Goal: Task Accomplishment & Management: Manage account settings

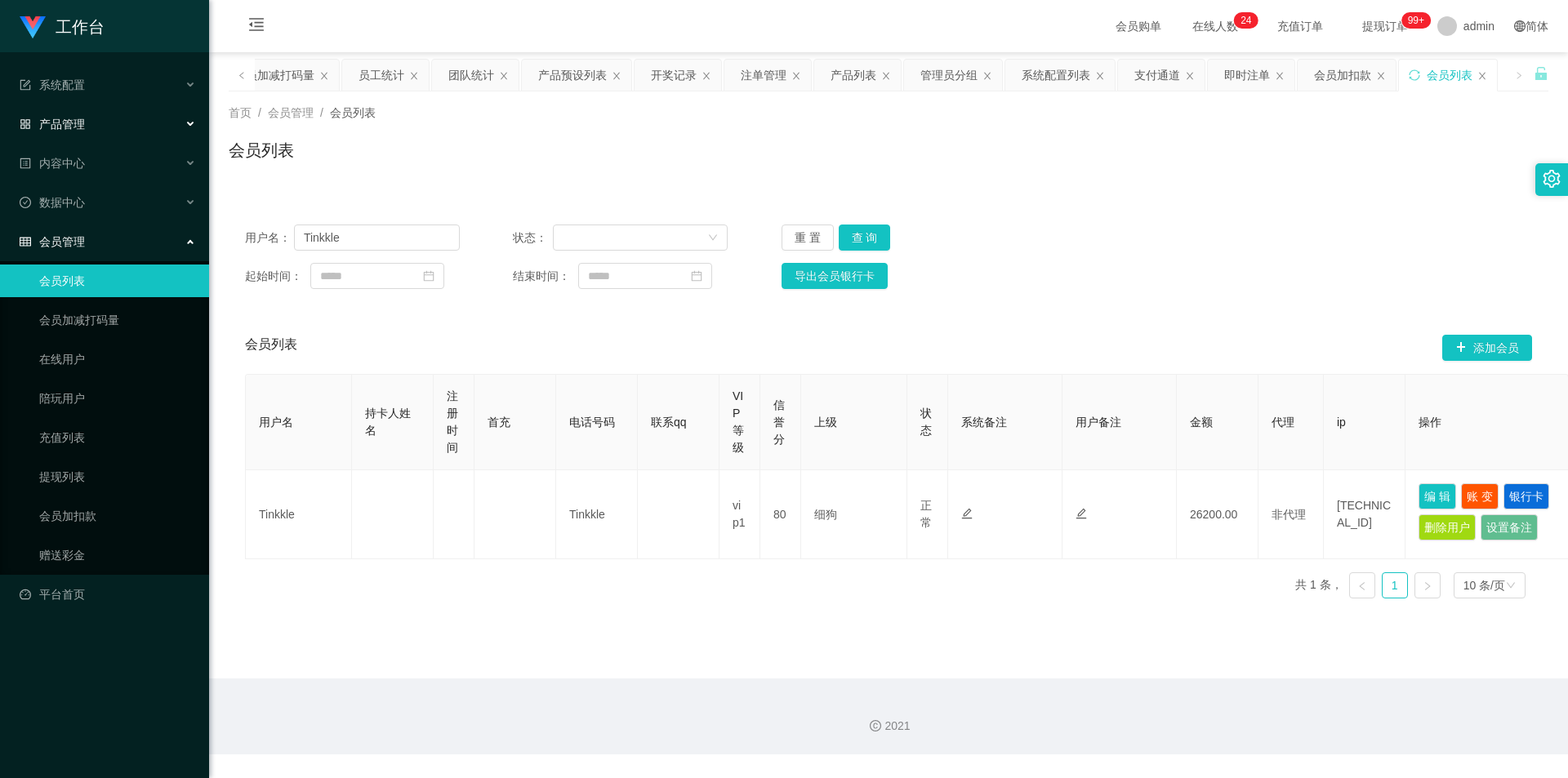
click at [89, 123] on div "产品管理" at bounding box center [104, 124] width 209 height 33
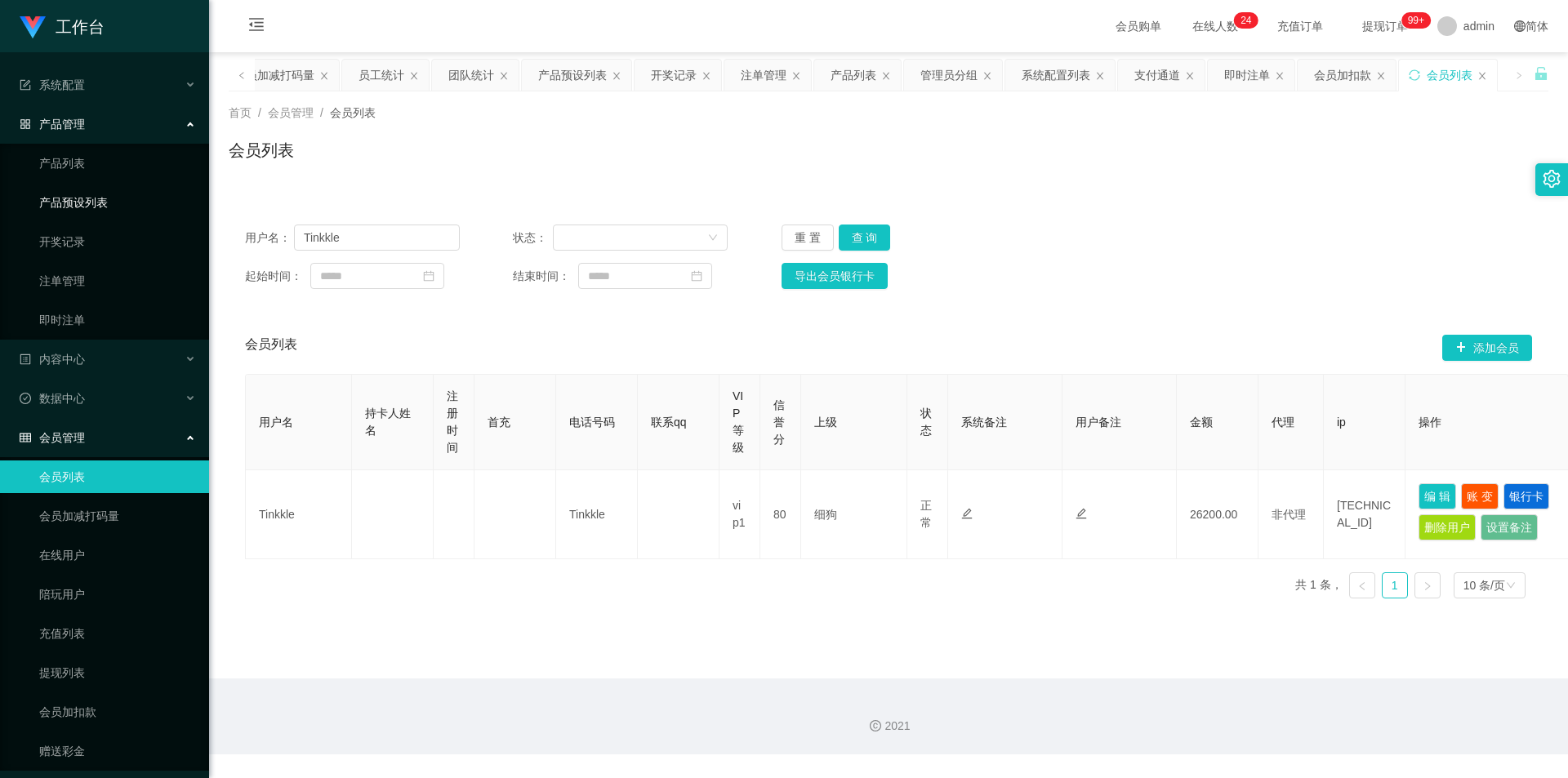
click at [102, 195] on link "产品预设列表" at bounding box center [117, 203] width 157 height 33
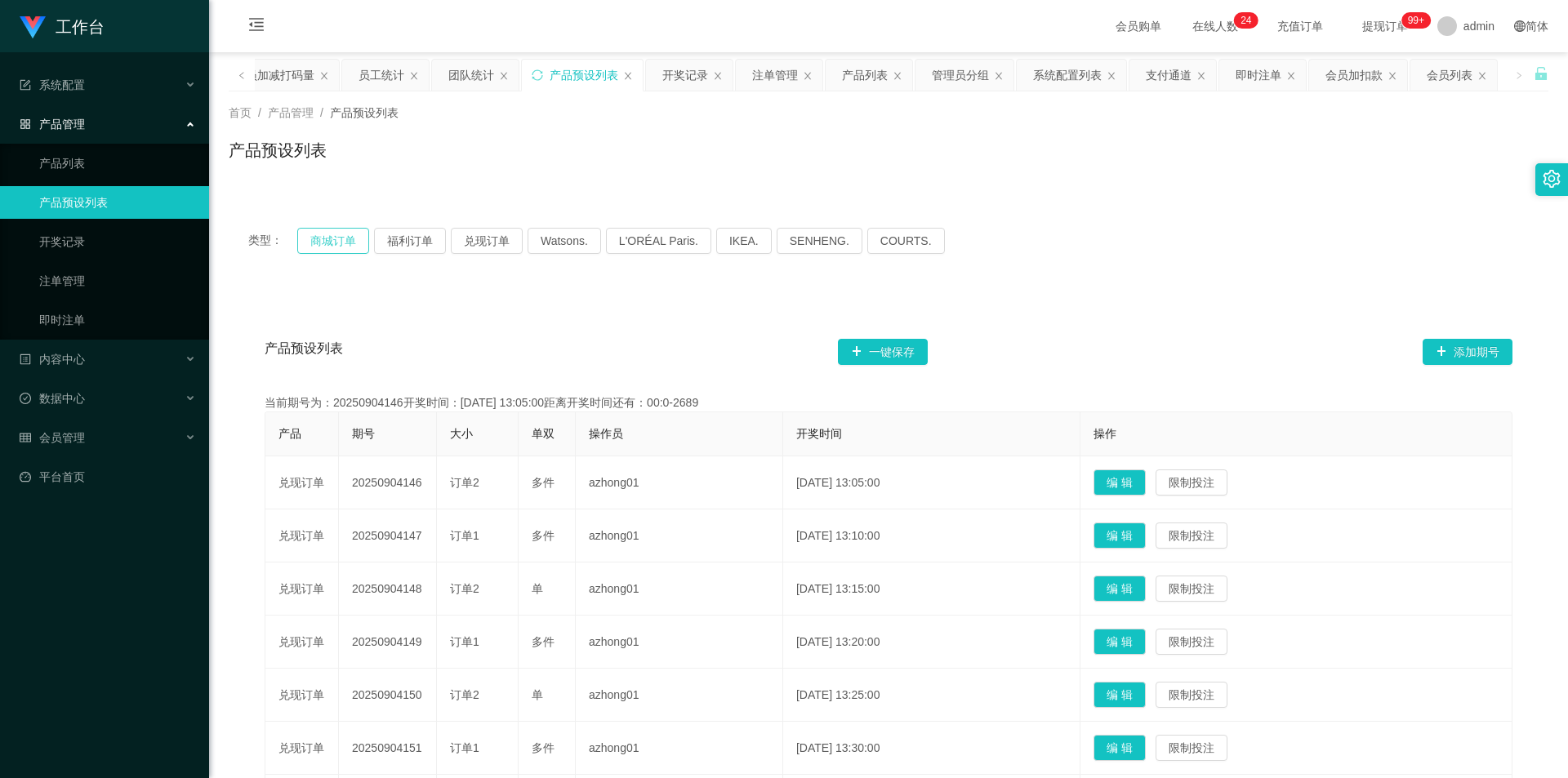
click at [356, 235] on button "商城订单" at bounding box center [333, 241] width 72 height 26
click at [322, 243] on button "商城订单" at bounding box center [333, 241] width 72 height 26
click at [323, 243] on button "商城订单" at bounding box center [333, 241] width 72 height 26
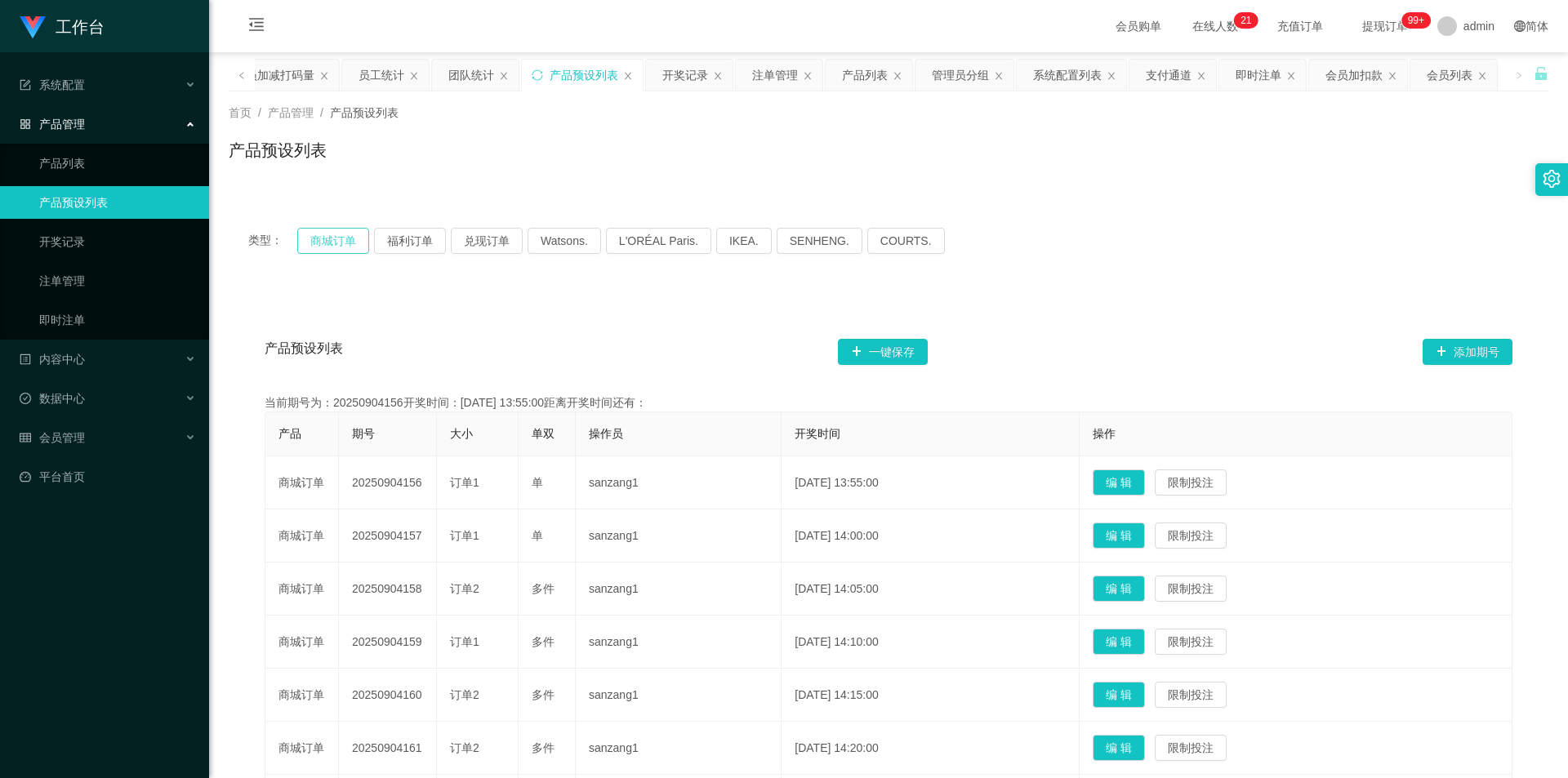
click at [324, 243] on button "商城订单" at bounding box center [333, 241] width 72 height 26
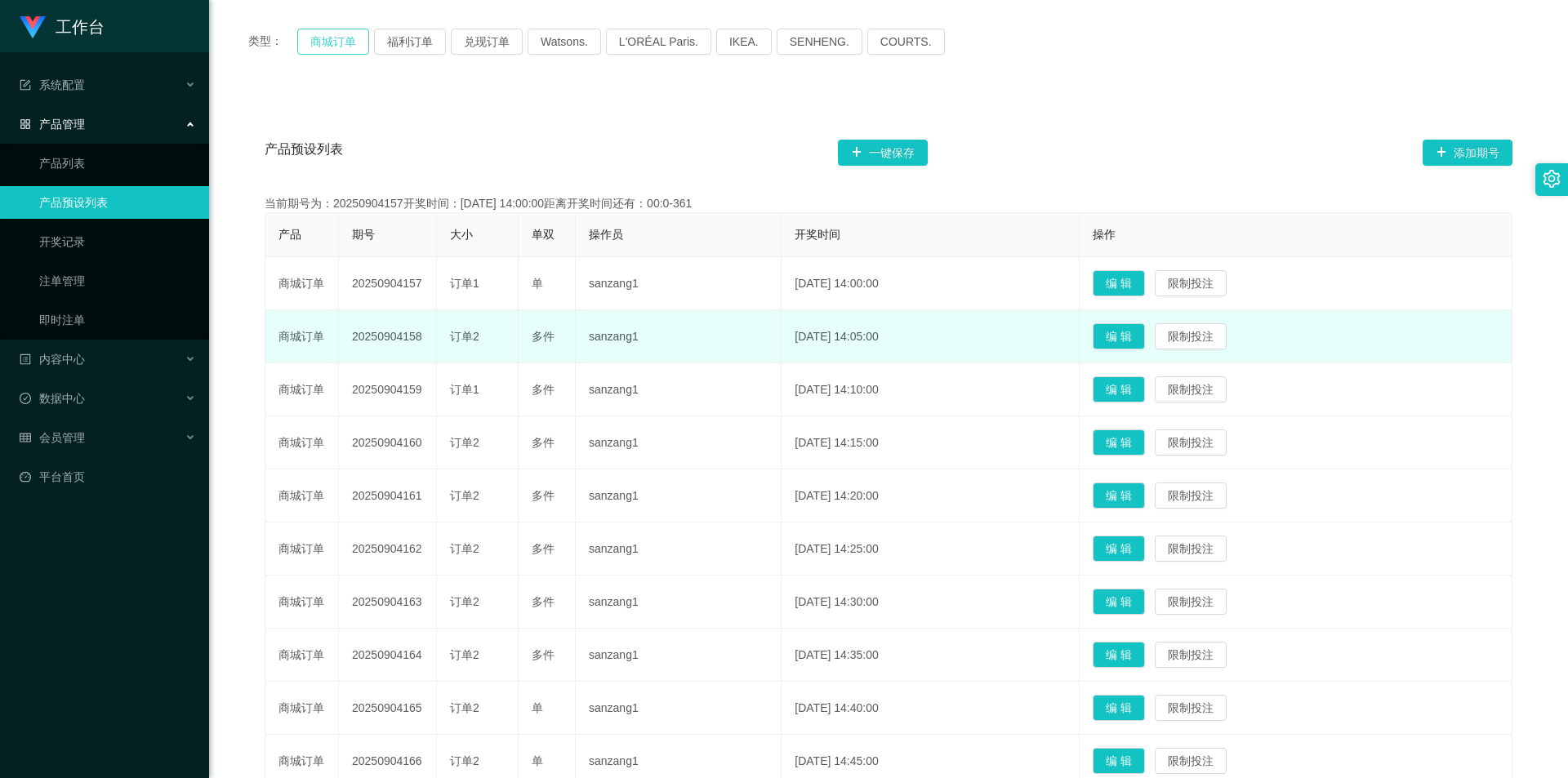
scroll to position [245, 0]
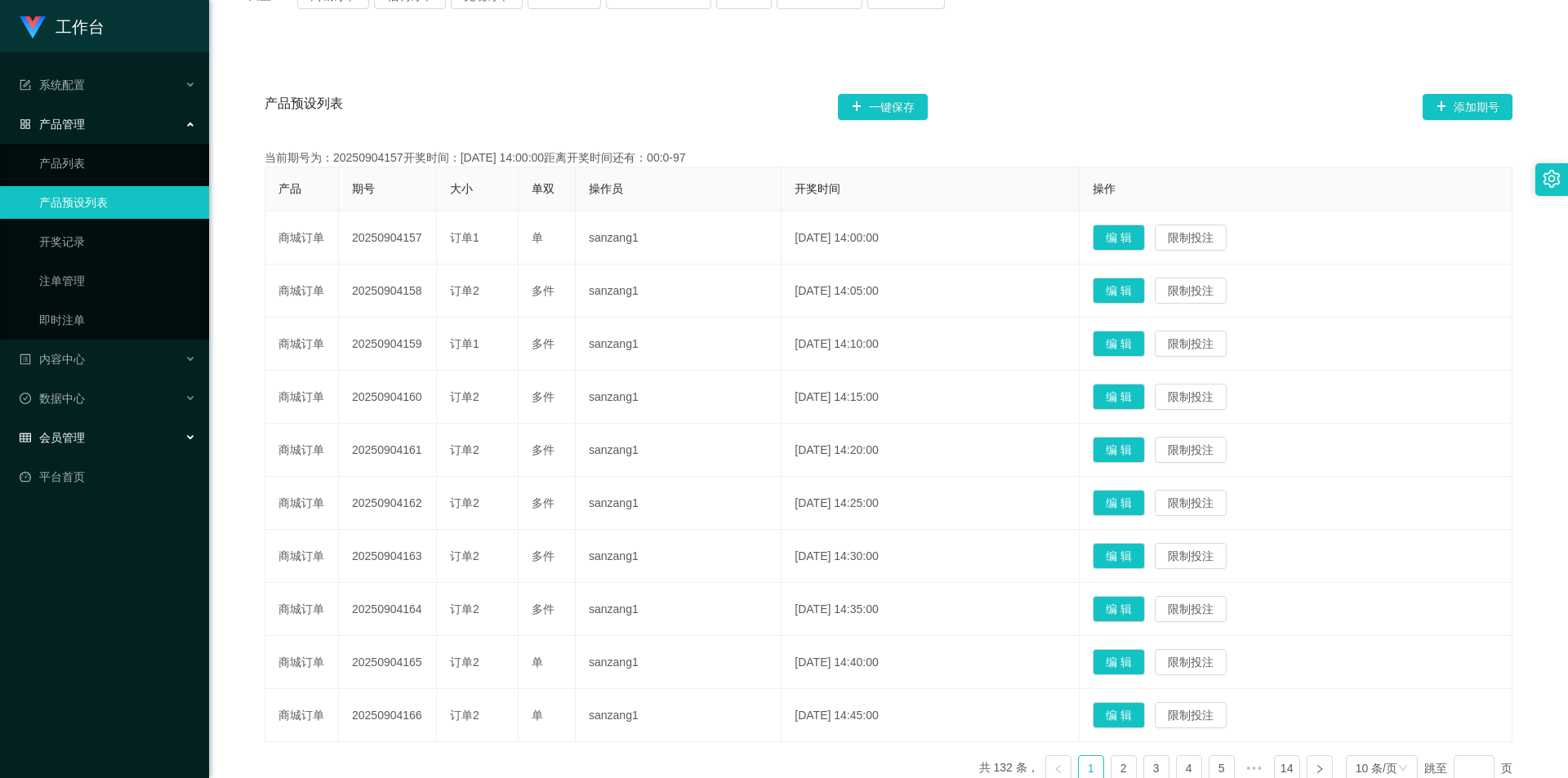
drag, startPoint x: 83, startPoint y: 430, endPoint x: 103, endPoint y: 416, distance: 24.4
click at [83, 431] on span "会员管理" at bounding box center [52, 437] width 65 height 13
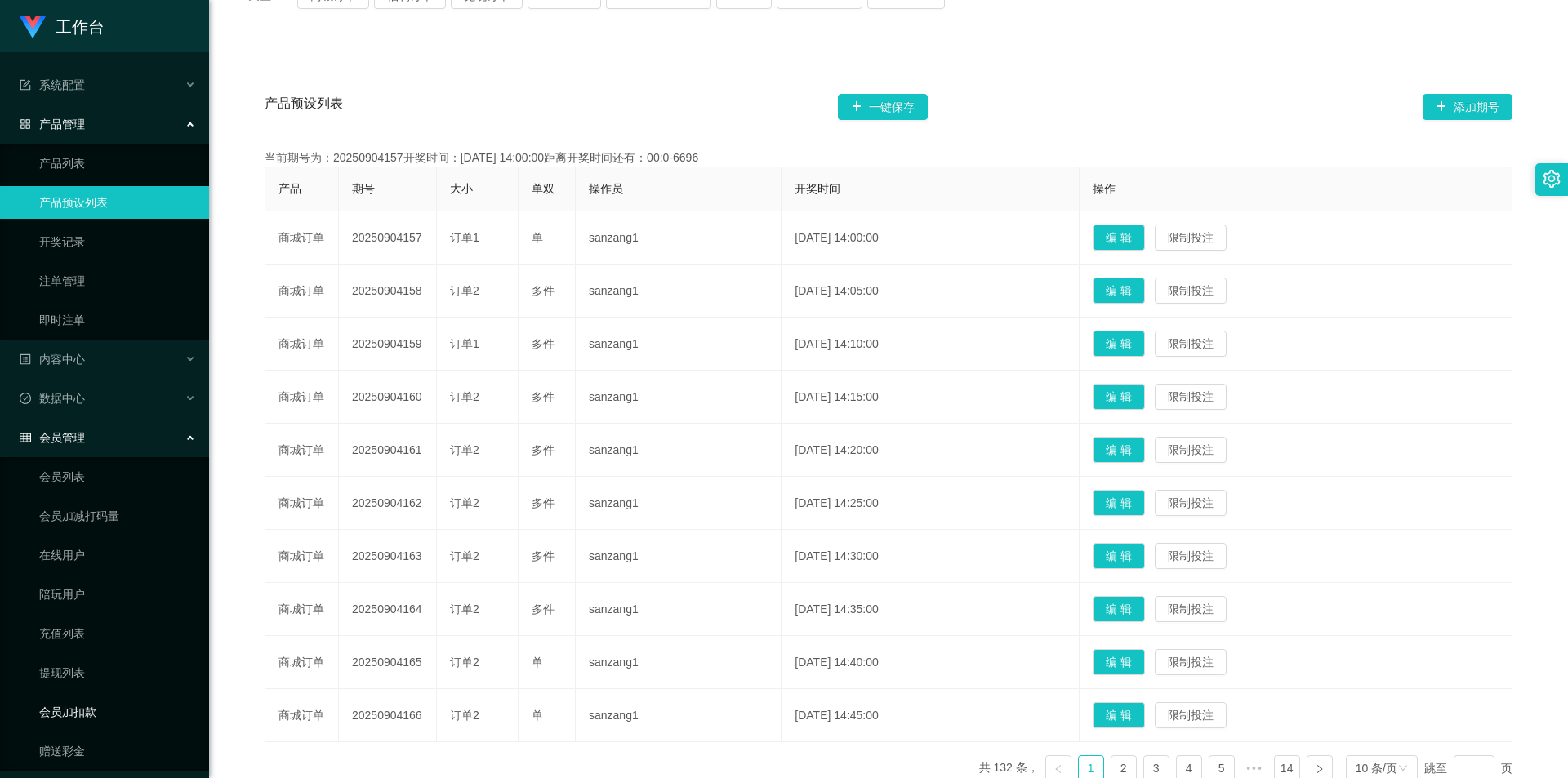
click at [85, 715] on link "会员加扣款" at bounding box center [117, 712] width 157 height 33
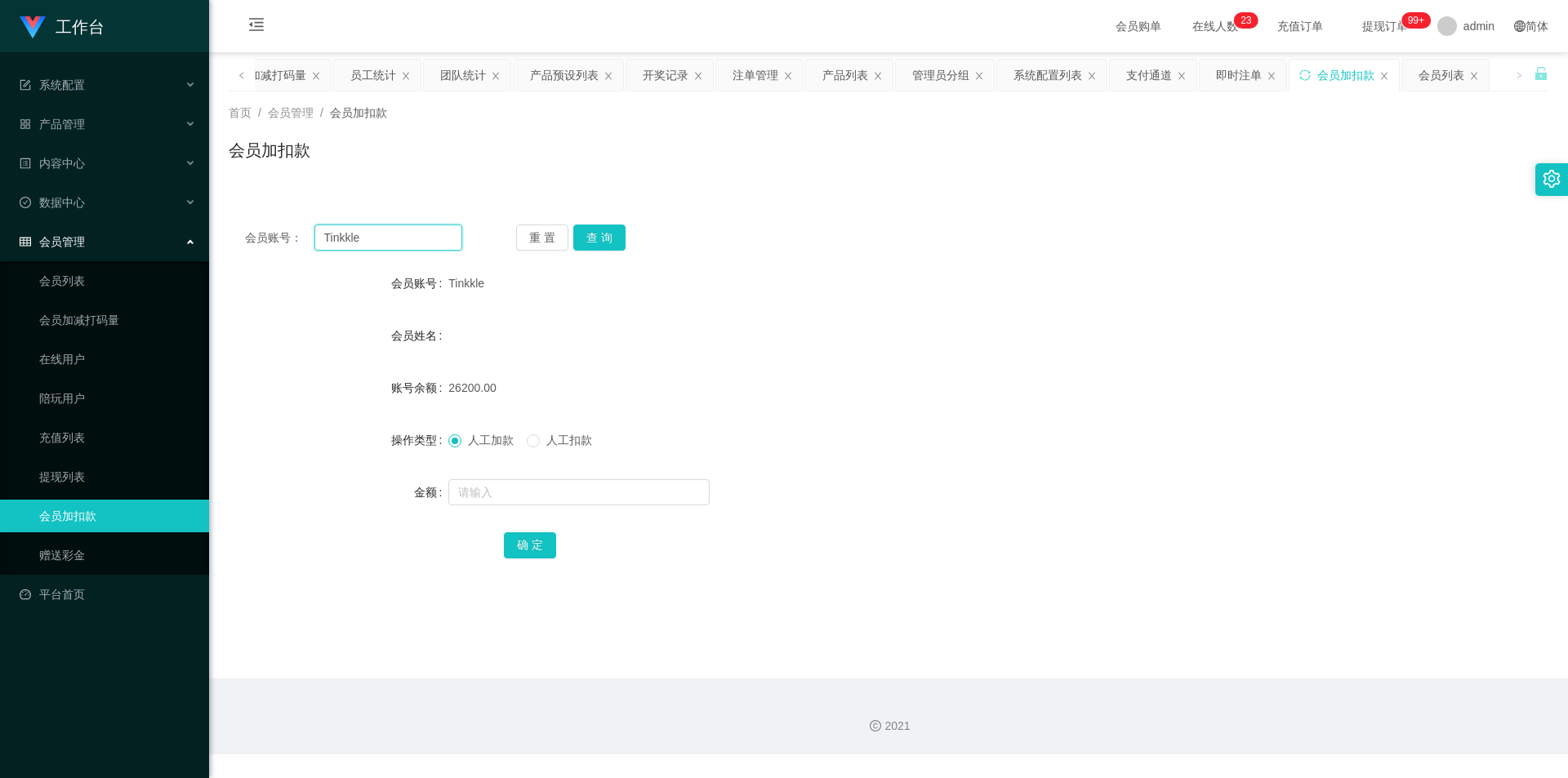
click at [411, 233] on input "Tinkkle" at bounding box center [389, 237] width 148 height 26
paste input "jaylim"
type input "jaylim"
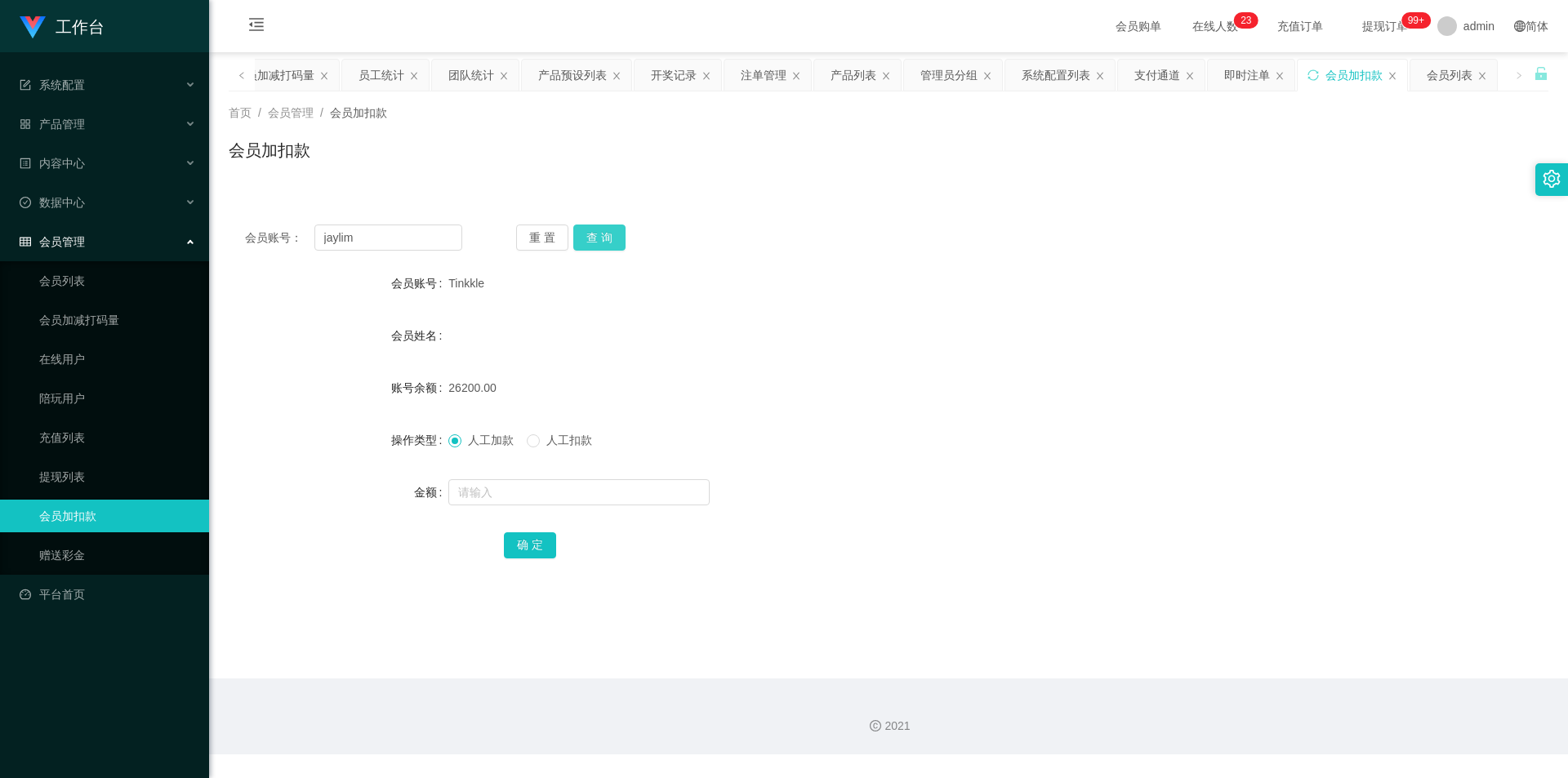
click at [597, 232] on button "查 询" at bounding box center [599, 237] width 52 height 26
click at [560, 435] on span "人工扣款" at bounding box center [570, 440] width 59 height 13
click at [117, 130] on div "产品管理" at bounding box center [104, 124] width 209 height 33
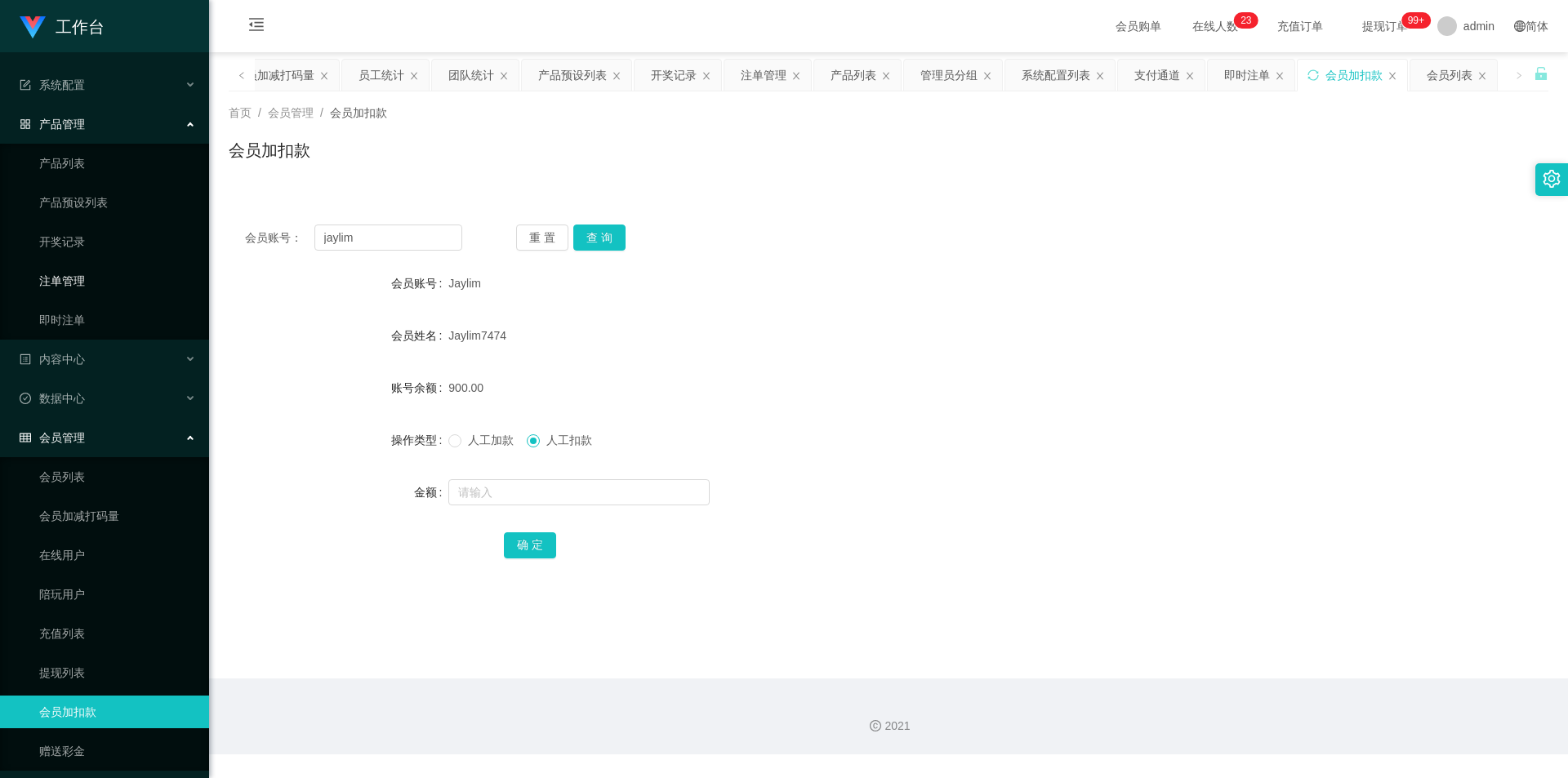
click at [92, 279] on link "注单管理" at bounding box center [117, 281] width 157 height 33
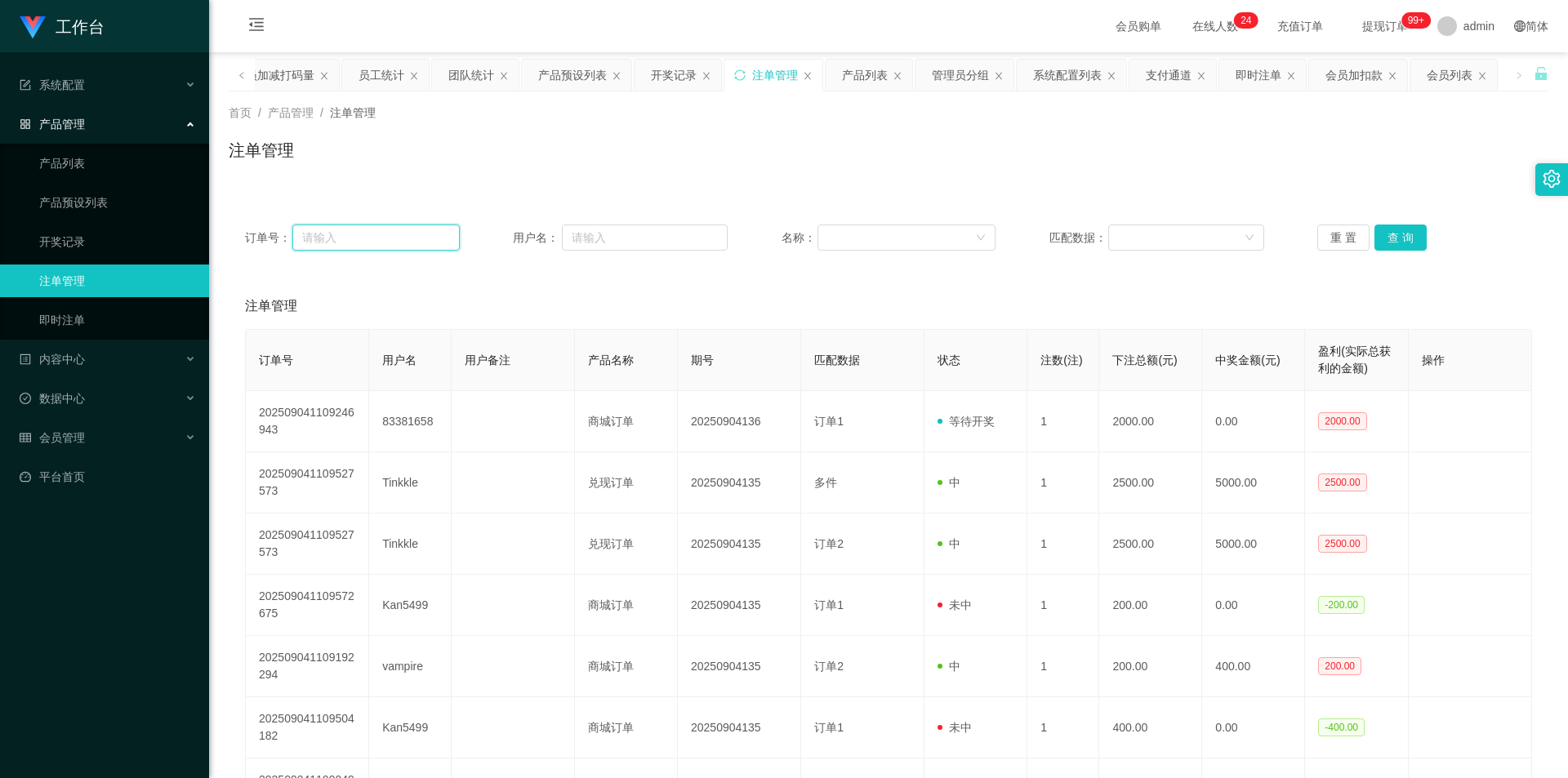
click at [383, 240] on input "text" at bounding box center [376, 237] width 167 height 26
click at [648, 248] on input "text" at bounding box center [644, 237] width 166 height 26
paste input "jaylim"
type input "jaylim"
click at [1410, 236] on button "查 询" at bounding box center [1401, 237] width 52 height 26
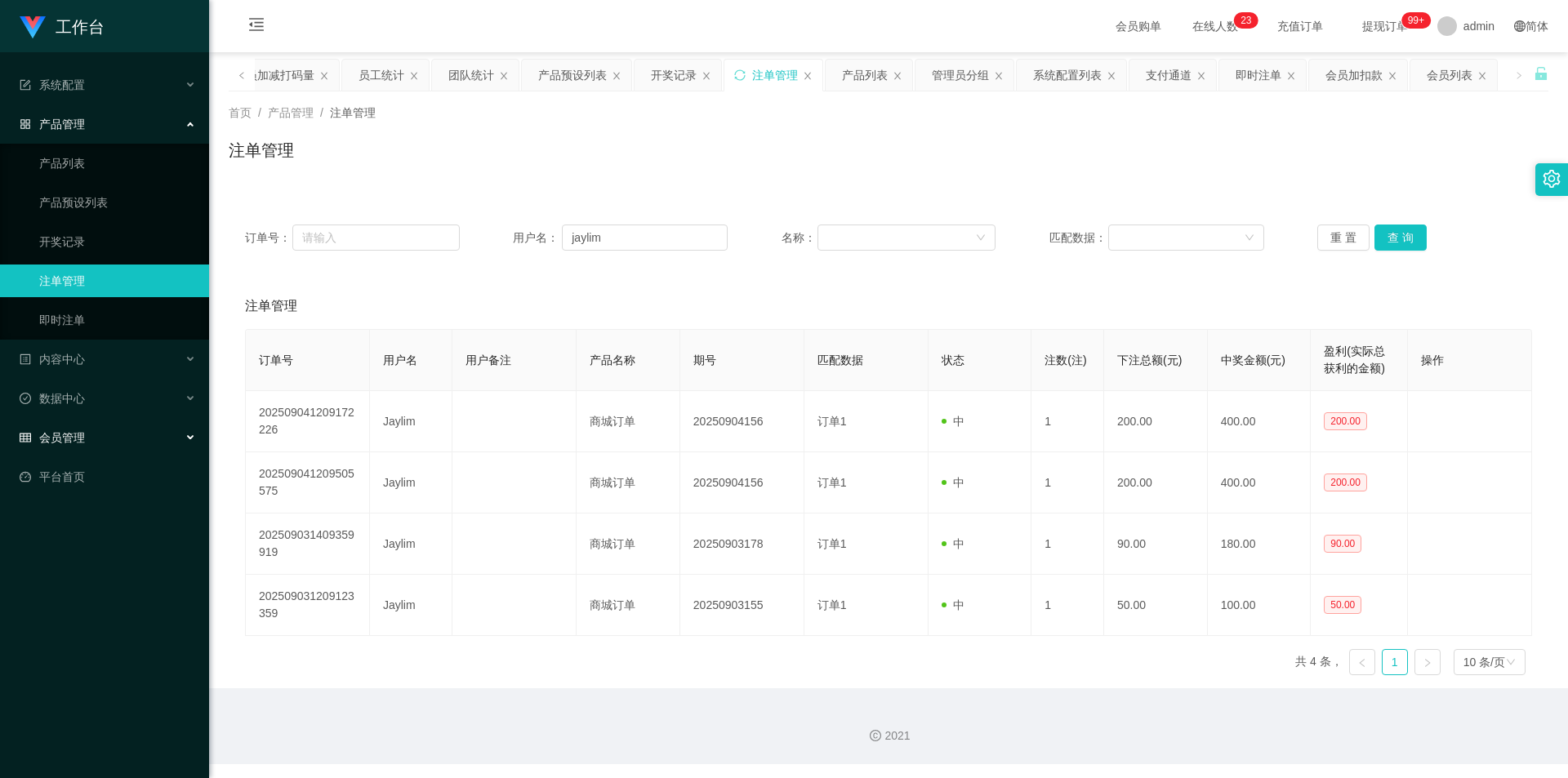
click at [92, 443] on div "会员管理" at bounding box center [104, 438] width 209 height 33
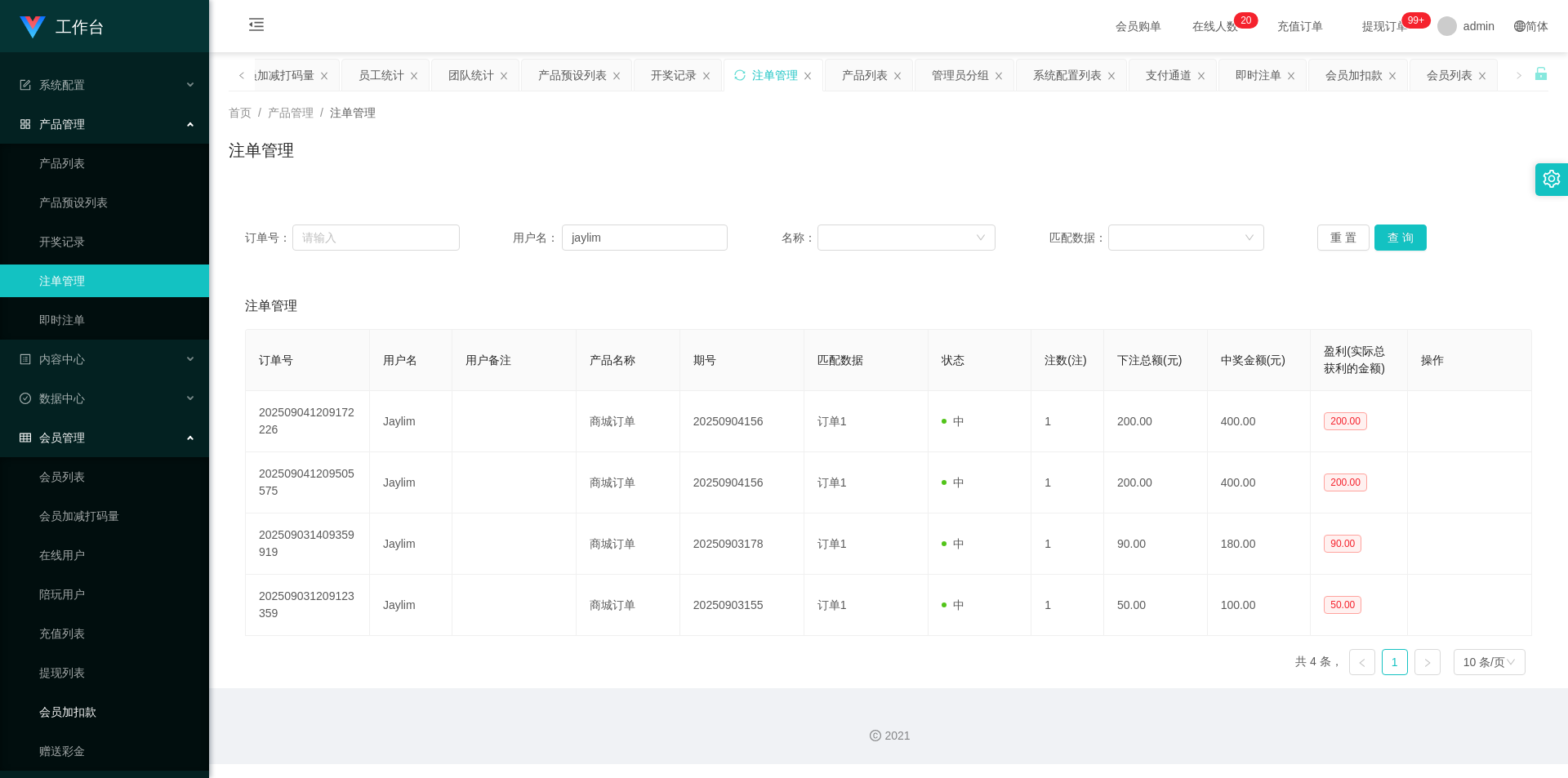
click at [90, 711] on link "会员加扣款" at bounding box center [117, 712] width 157 height 33
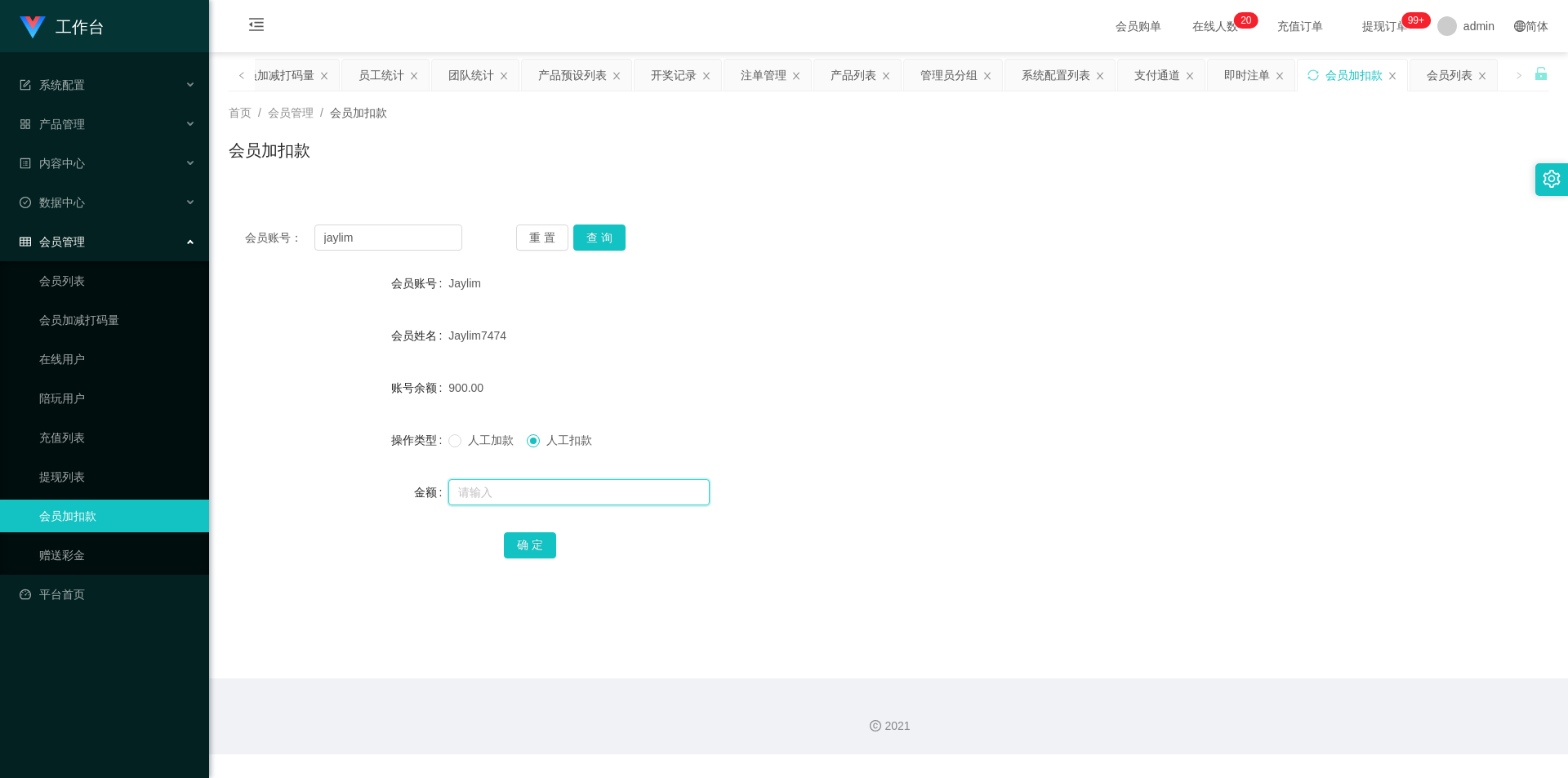
click at [558, 486] on input "text" at bounding box center [579, 492] width 262 height 26
type input "200"
click at [541, 542] on button "确 定" at bounding box center [530, 545] width 52 height 26
